Goal: Task Accomplishment & Management: Use online tool/utility

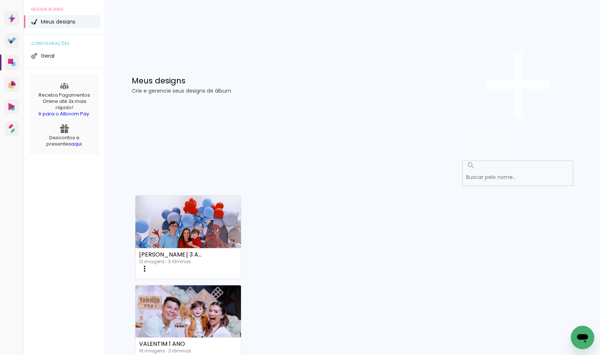
click at [549, 44] on paper-button "Criar um design" at bounding box center [518, 85] width 110 height 128
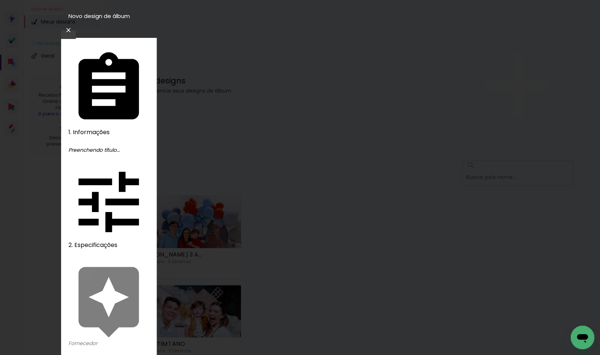
type input "a"
type input "[PERSON_NAME] 5 anos"
type paper-input "[PERSON_NAME] 5 anos"
click at [0, 0] on slot "Avançar" at bounding box center [0, 0] width 0 height 0
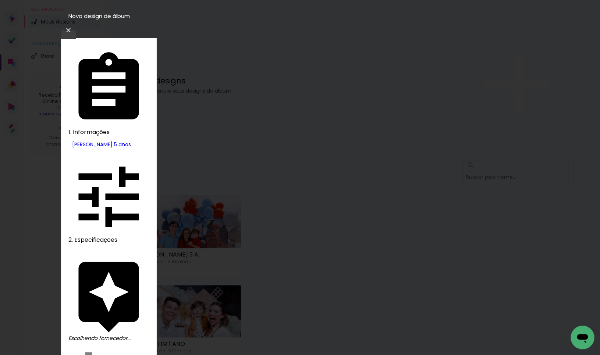
drag, startPoint x: 451, startPoint y: 115, endPoint x: 479, endPoint y: 99, distance: 32.4
drag, startPoint x: 524, startPoint y: 42, endPoint x: 518, endPoint y: 43, distance: 5.2
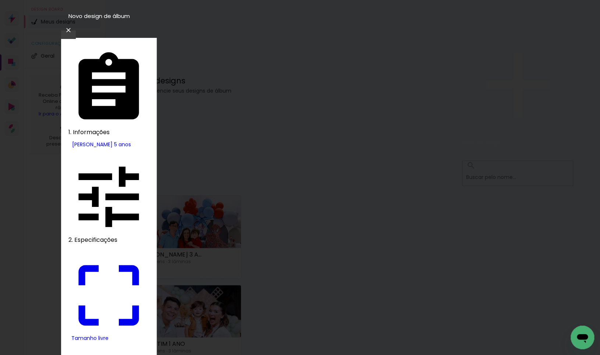
drag, startPoint x: 165, startPoint y: 211, endPoint x: 207, endPoint y: 211, distance: 41.9
type input "9"
type paper-input "9"
drag, startPoint x: 339, startPoint y: 208, endPoint x: 409, endPoint y: 205, distance: 70.0
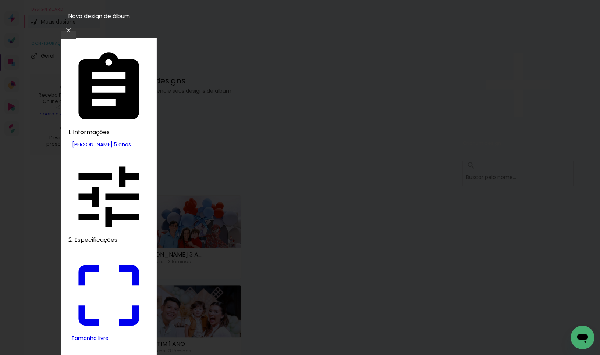
type input "18"
type input "4"
type paper-input "4"
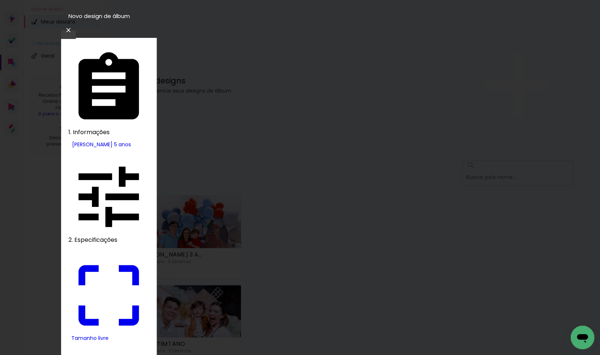
type input "3"
type paper-input "3"
type input "2"
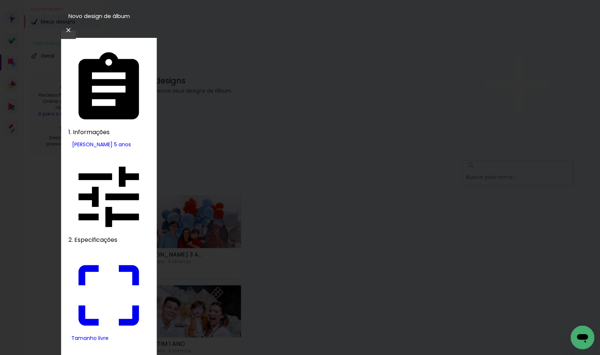
type paper-input "2"
type input "1"
type paper-input "1"
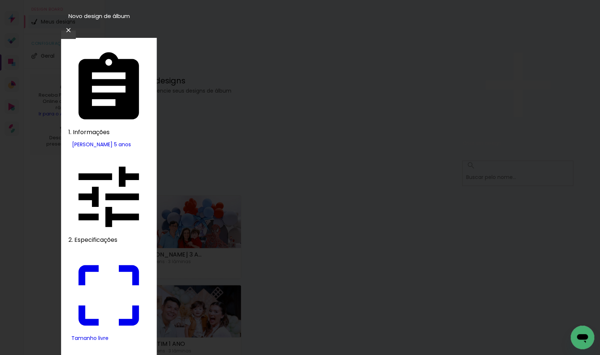
type input "0"
type input "18"
type paper-input "18"
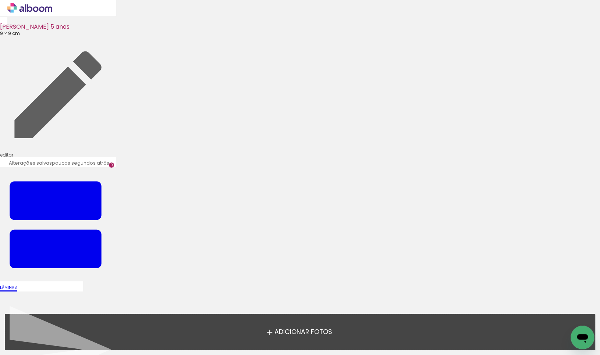
click at [312, 334] on span "Adicionar Fotos" at bounding box center [303, 332] width 58 height 7
click at [0, 0] on input "file" at bounding box center [0, 0] width 0 height 0
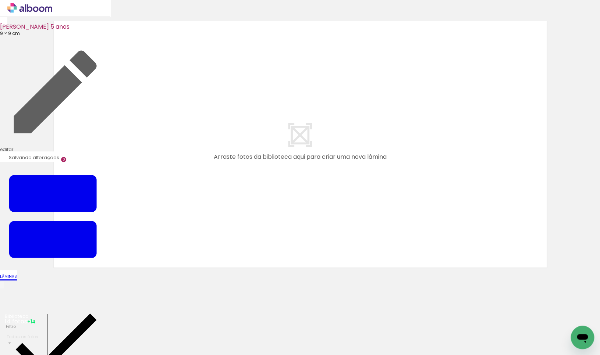
scroll to position [8, 0]
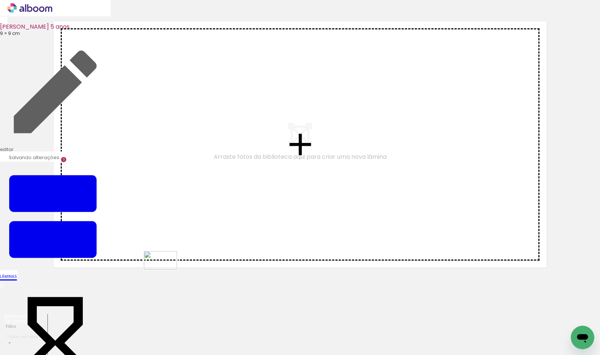
drag, startPoint x: 196, startPoint y: 335, endPoint x: 156, endPoint y: 248, distance: 95.5
click at [156, 248] on quentale-workspace at bounding box center [300, 177] width 600 height 355
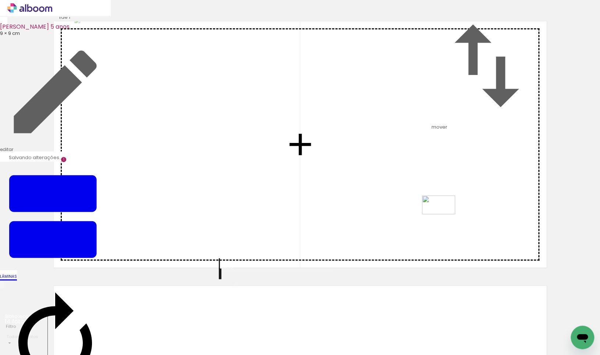
drag, startPoint x: 243, startPoint y: 334, endPoint x: 444, endPoint y: 217, distance: 232.8
click at [444, 217] on quentale-workspace at bounding box center [300, 177] width 600 height 355
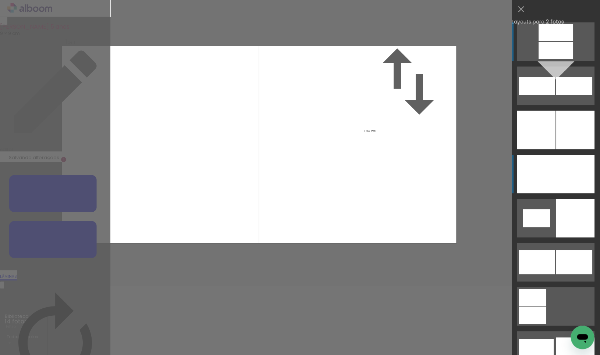
click at [570, 168] on div at bounding box center [575, 174] width 39 height 39
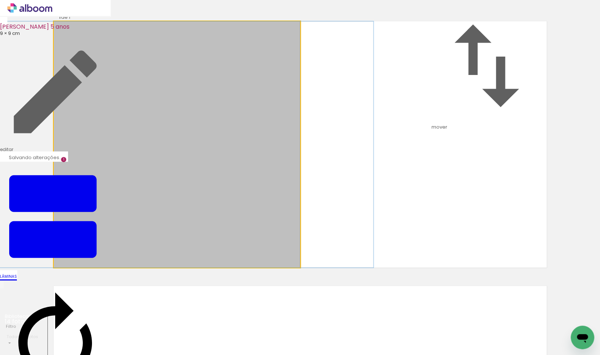
drag, startPoint x: 214, startPoint y: 196, endPoint x: 226, endPoint y: 195, distance: 11.5
click at [192, 195] on div at bounding box center [154, 144] width 438 height 247
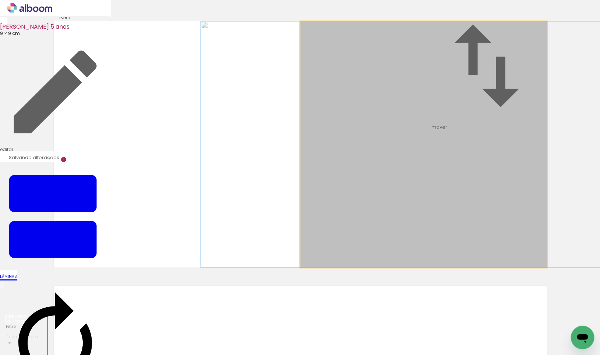
click at [412, 179] on album-spread "1 de 1" at bounding box center [300, 144] width 493 height 247
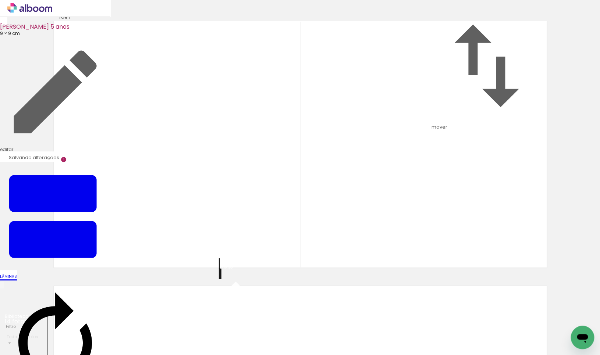
scroll to position [270, 0]
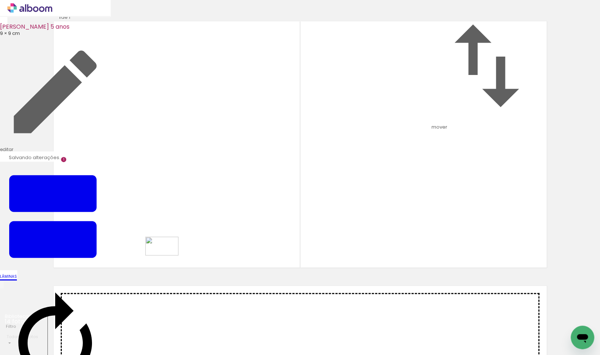
drag, startPoint x: 362, startPoint y: 335, endPoint x: 167, endPoint y: 259, distance: 209.2
click at [167, 259] on quentale-workspace at bounding box center [300, 177] width 600 height 355
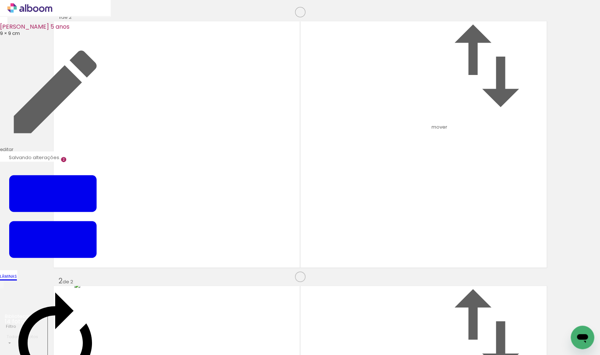
scroll to position [273, 0]
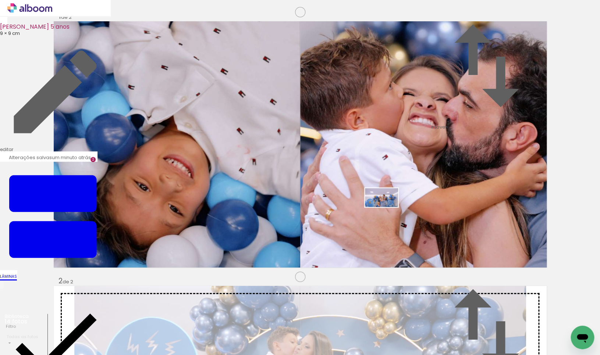
drag, startPoint x: 81, startPoint y: 337, endPoint x: 388, endPoint y: 226, distance: 326.6
click at [412, 194] on quentale-workspace at bounding box center [300, 177] width 600 height 355
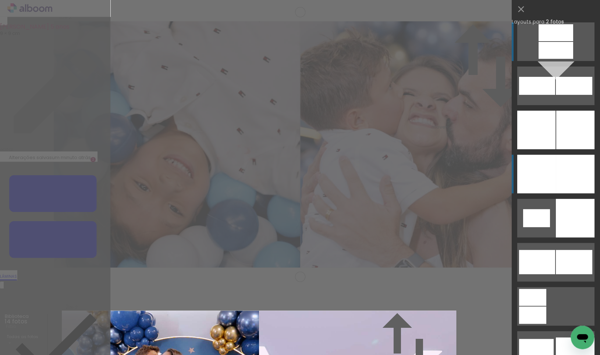
click at [542, 164] on div at bounding box center [536, 174] width 39 height 39
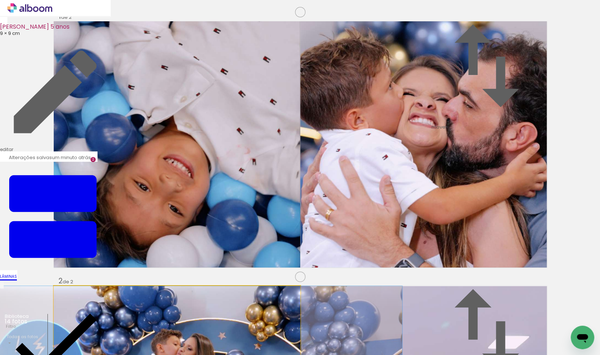
drag, startPoint x: 233, startPoint y: 169, endPoint x: 239, endPoint y: 169, distance: 6.6
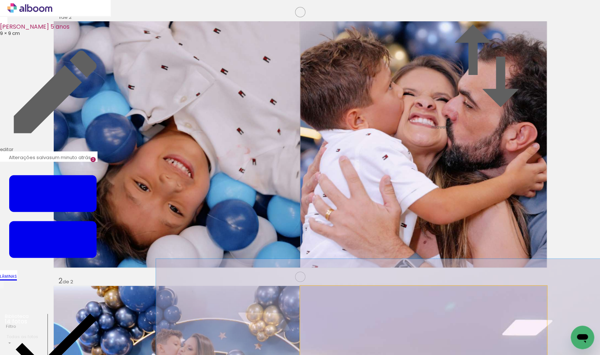
drag, startPoint x: 318, startPoint y: 60, endPoint x: 323, endPoint y: 59, distance: 6.1
type paper-slider "123"
click at [323, 288] on div at bounding box center [323, 294] width 12 height 12
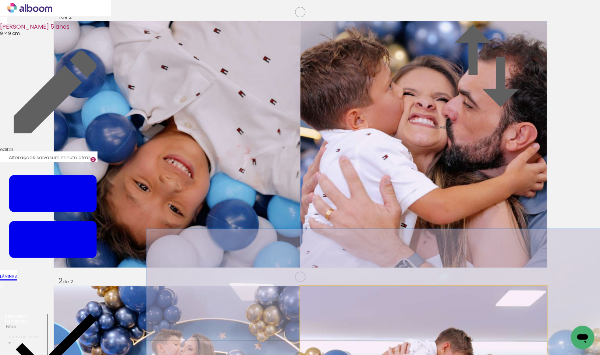
drag, startPoint x: 444, startPoint y: 138, endPoint x: 437, endPoint y: 94, distance: 44.7
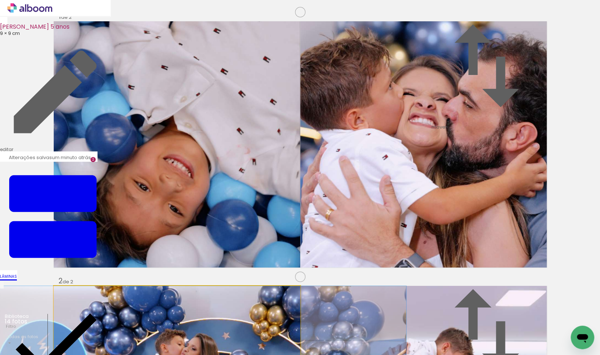
drag, startPoint x: 251, startPoint y: 174, endPoint x: 290, endPoint y: 181, distance: 39.3
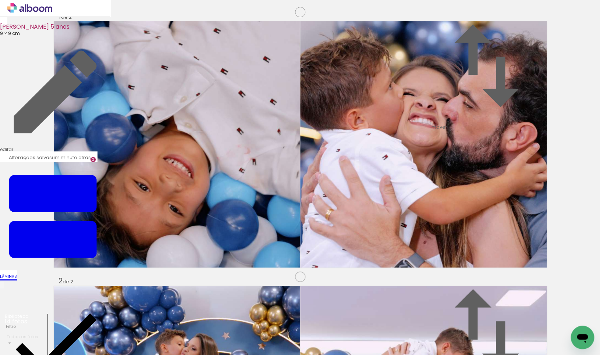
scroll to position [515, 0]
drag, startPoint x: 282, startPoint y: 336, endPoint x: 182, endPoint y: 227, distance: 147.9
click at [182, 227] on quentale-workspace at bounding box center [300, 177] width 600 height 355
drag, startPoint x: 364, startPoint y: 333, endPoint x: 450, endPoint y: 236, distance: 130.1
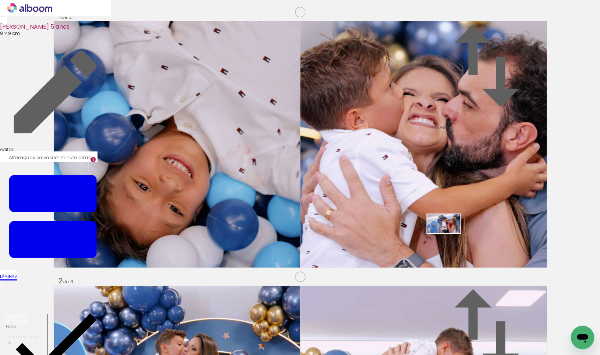
click at [451, 236] on quentale-workspace at bounding box center [300, 177] width 600 height 355
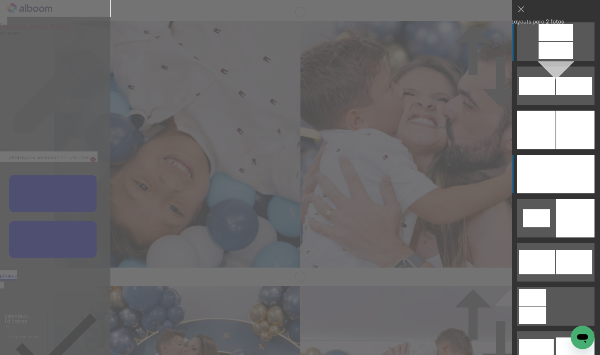
scroll to position [538, 0]
click at [570, 175] on div at bounding box center [575, 174] width 39 height 39
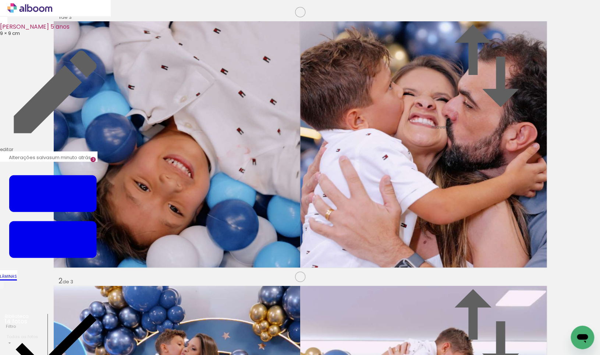
drag, startPoint x: 244, startPoint y: 174, endPoint x: 231, endPoint y: 173, distance: 13.3
drag, startPoint x: 469, startPoint y: 178, endPoint x: 409, endPoint y: 175, distance: 60.0
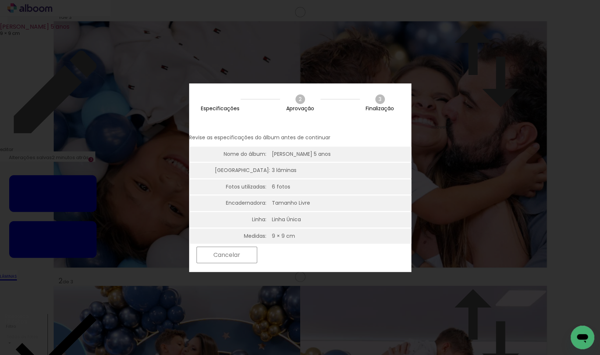
click at [0, 0] on slot "Próximo" at bounding box center [0, 0] width 0 height 0
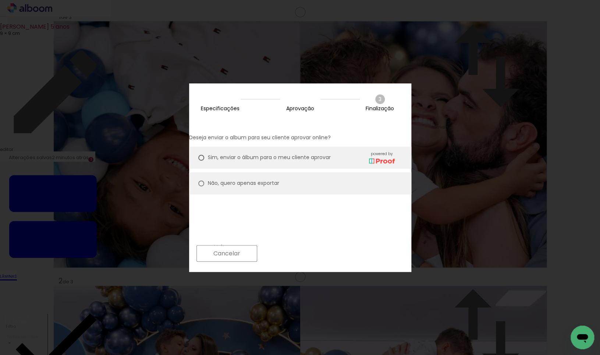
click at [204, 181] on div at bounding box center [201, 184] width 6 height 6
type paper-radio-button "on"
click at [0, 0] on slot "Próximo" at bounding box center [0, 0] width 0 height 0
type input "Alta, 300 DPI"
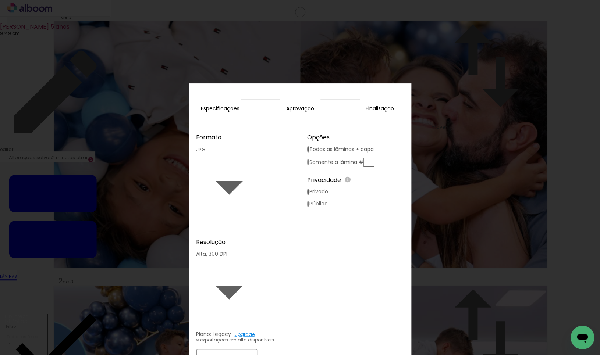
click at [0, 0] on slot "Exportar" at bounding box center [0, 0] width 0 height 0
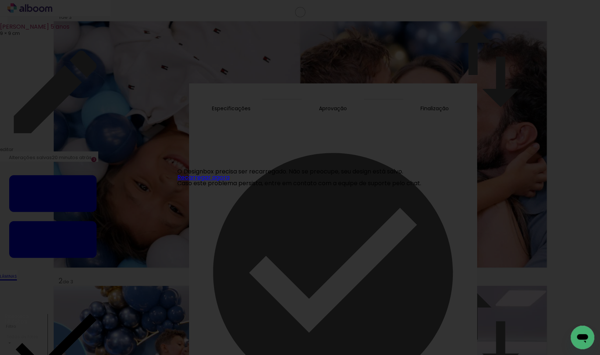
click at [206, 178] on link "Recarregar agora" at bounding box center [203, 177] width 52 height 8
